Goal: Task Accomplishment & Management: Manage account settings

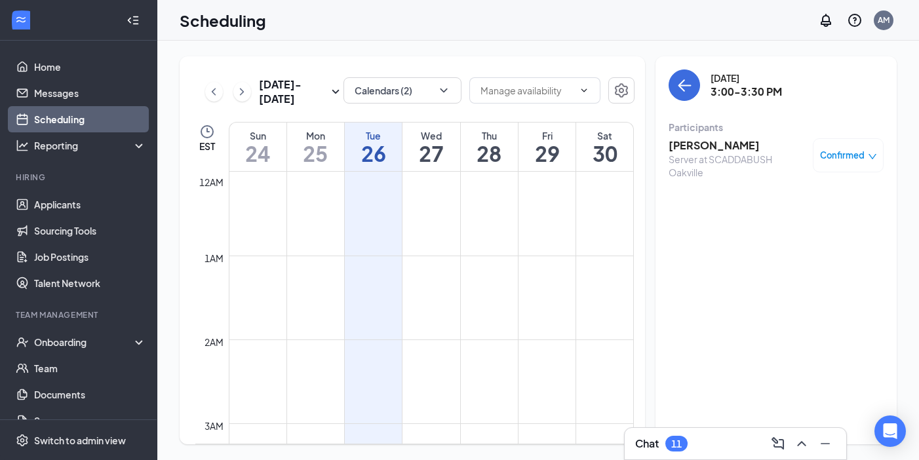
scroll to position [1091, 0]
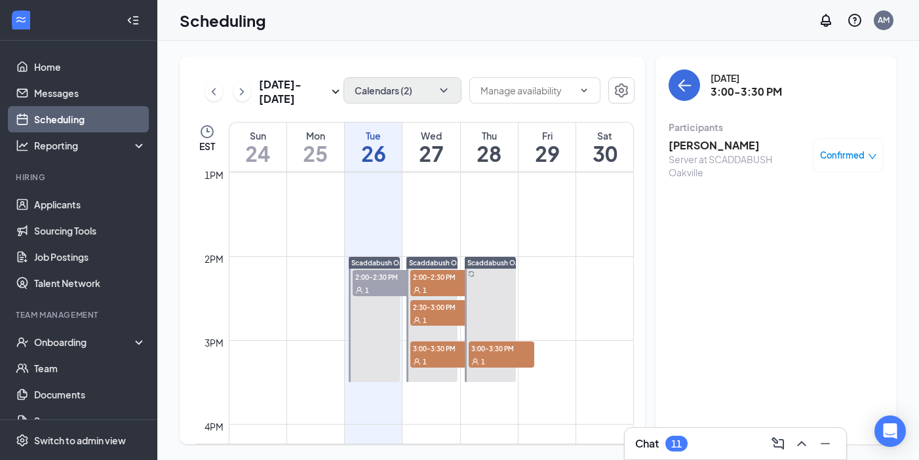
click at [382, 94] on button "Calendars (2)" at bounding box center [403, 90] width 118 height 26
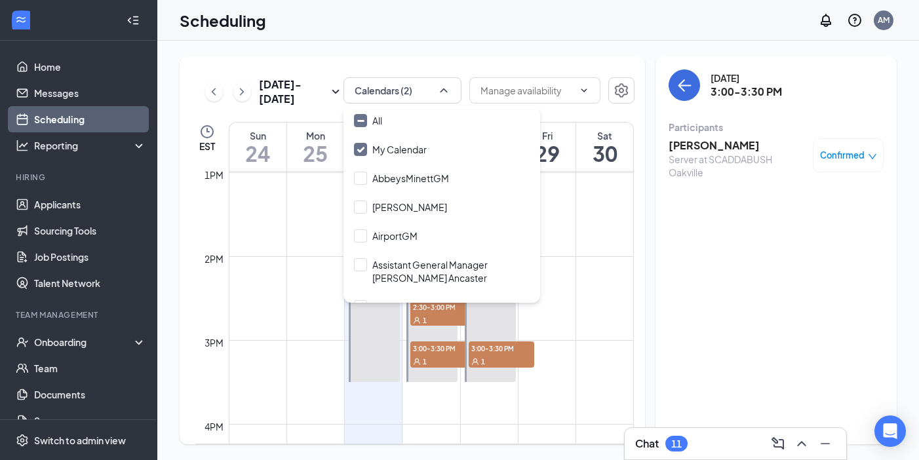
checkbox input "false"
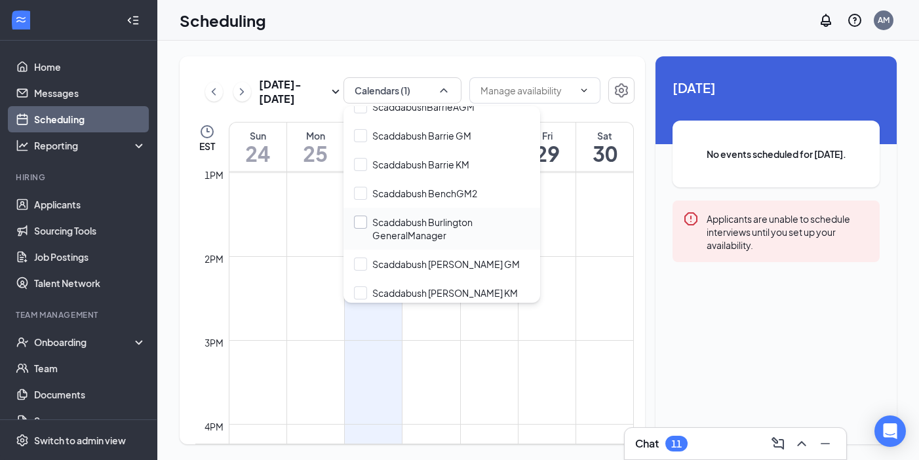
scroll to position [3547, 0]
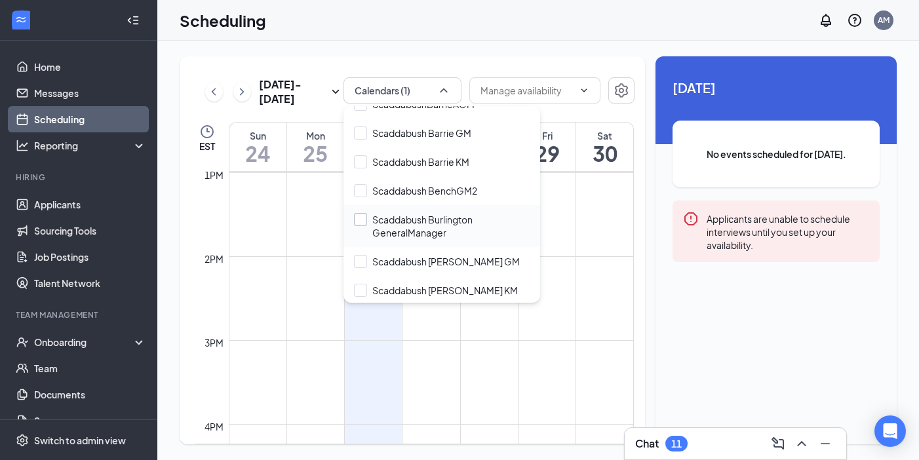
click at [362, 213] on input "Scaddabush Burlington GeneralManager" at bounding box center [442, 226] width 176 height 26
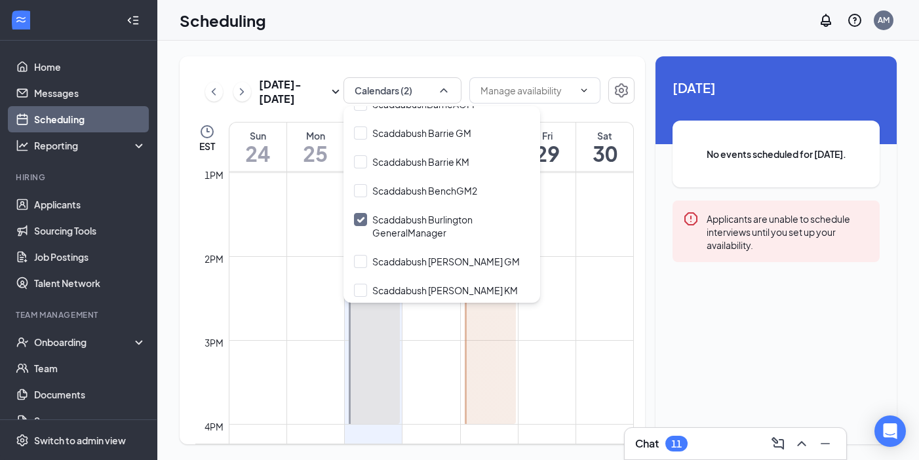
click at [323, 218] on td at bounding box center [431, 224] width 405 height 21
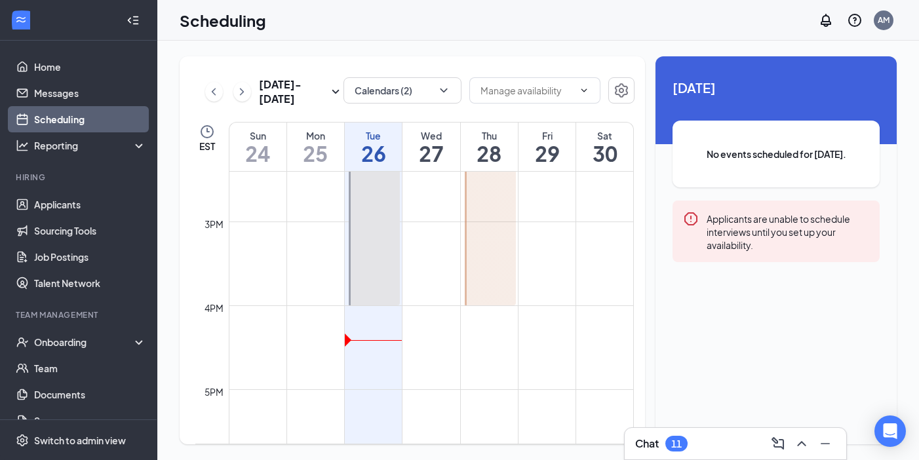
scroll to position [1213, 0]
click at [409, 97] on button "Calendars (2)" at bounding box center [403, 90] width 118 height 26
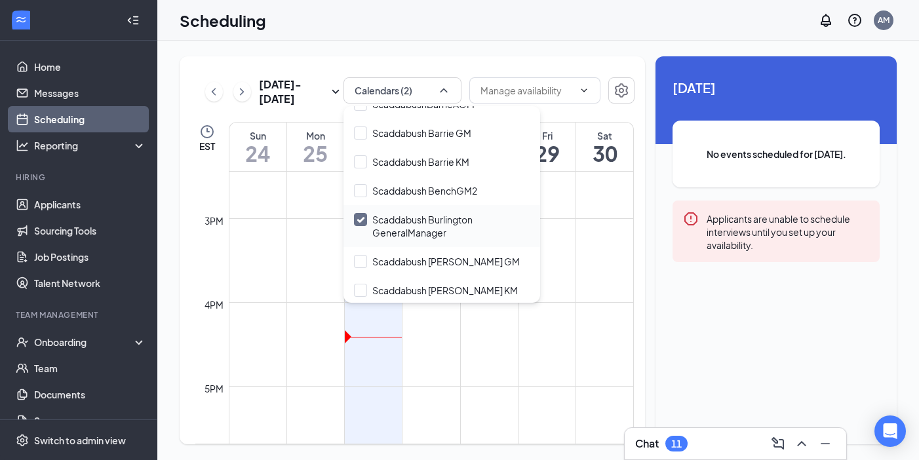
click at [363, 213] on input "Scaddabush Burlington GeneralManager" at bounding box center [442, 226] width 176 height 26
checkbox input "false"
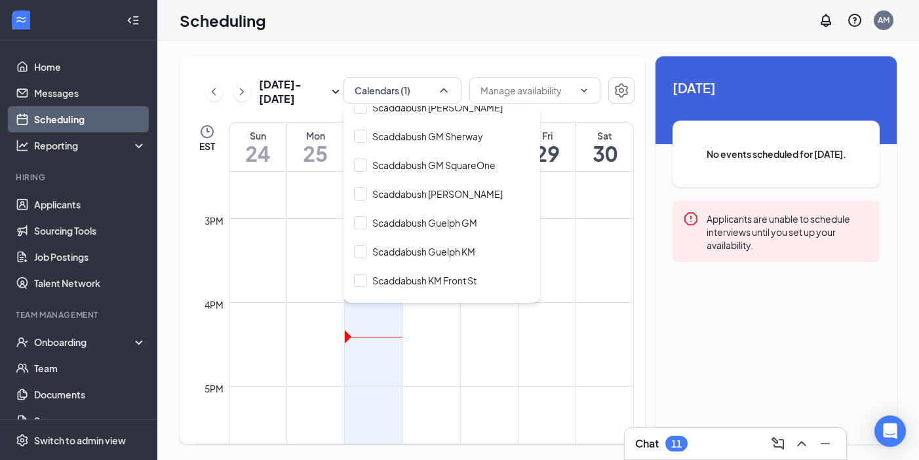
scroll to position [3791, 0]
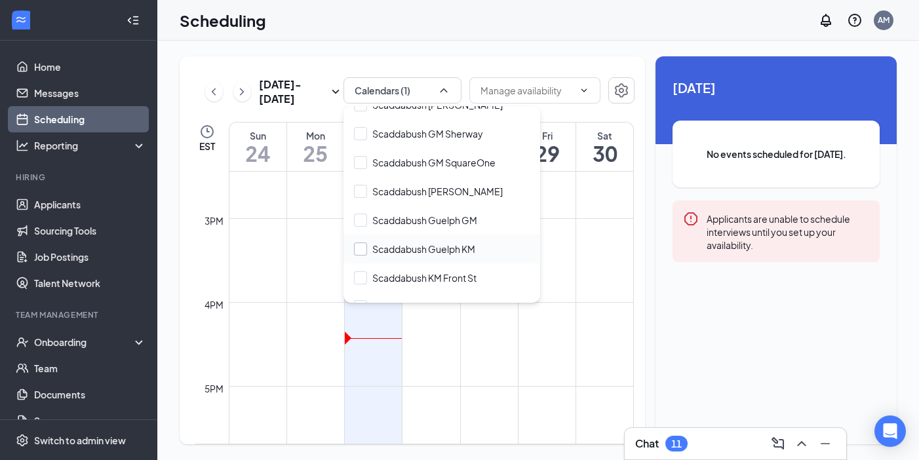
click at [361, 243] on input "Scaddabush Guelph KM" at bounding box center [414, 249] width 121 height 13
checkbox input "true"
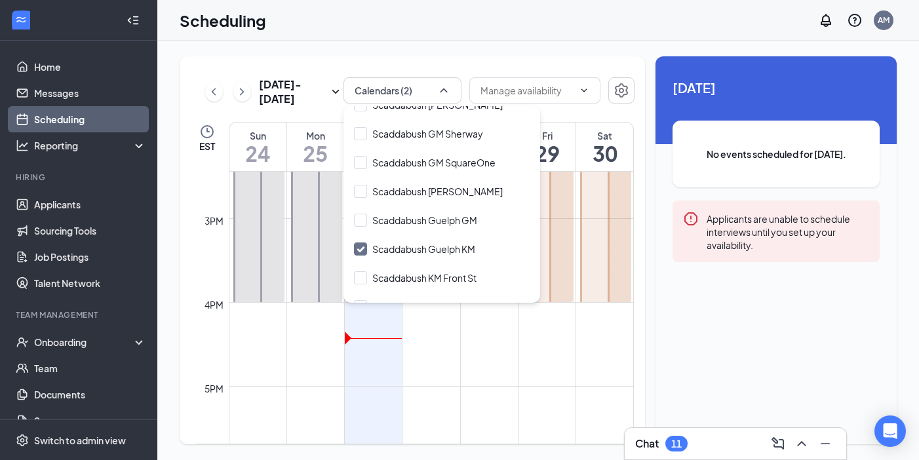
click at [378, 56] on div "[DATE] - [DATE] Calendars (2) EST Sun 24 Mon 25 Tue 26 Wed 27 Thu 28 Fri 29 Sat…" at bounding box center [413, 250] width 466 height 388
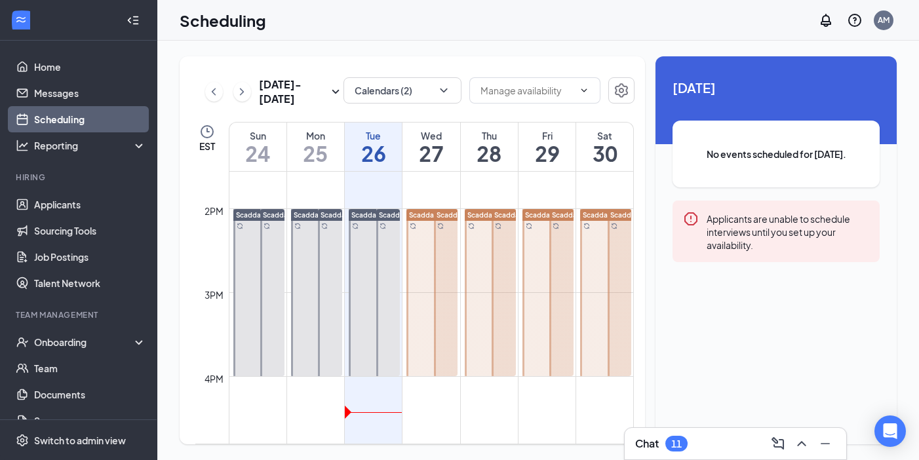
scroll to position [1138, 0]
